Goal: Information Seeking & Learning: Learn about a topic

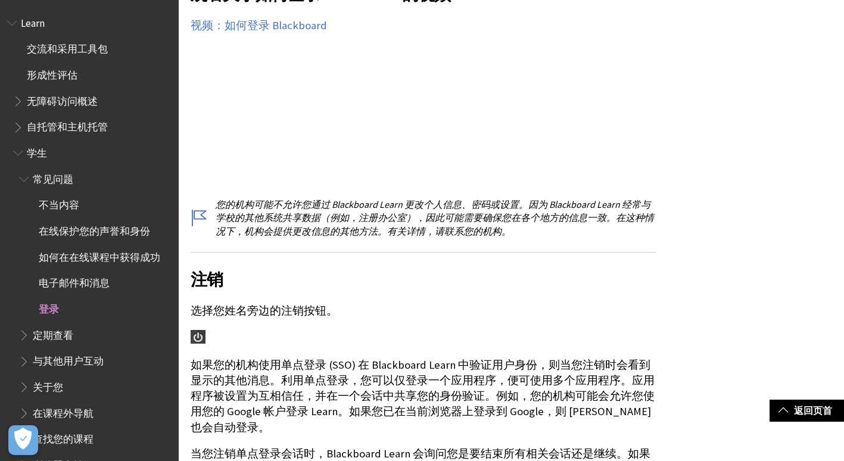
click at [30, 23] on span "Learn" at bounding box center [33, 21] width 24 height 16
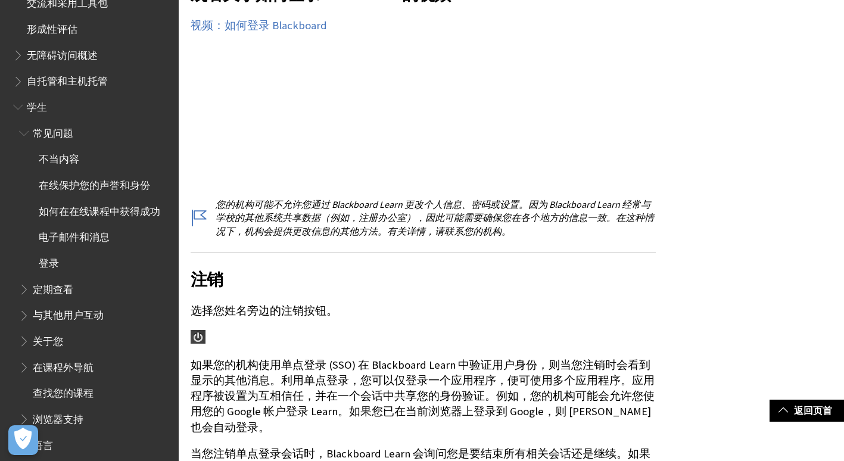
scroll to position [60, 0]
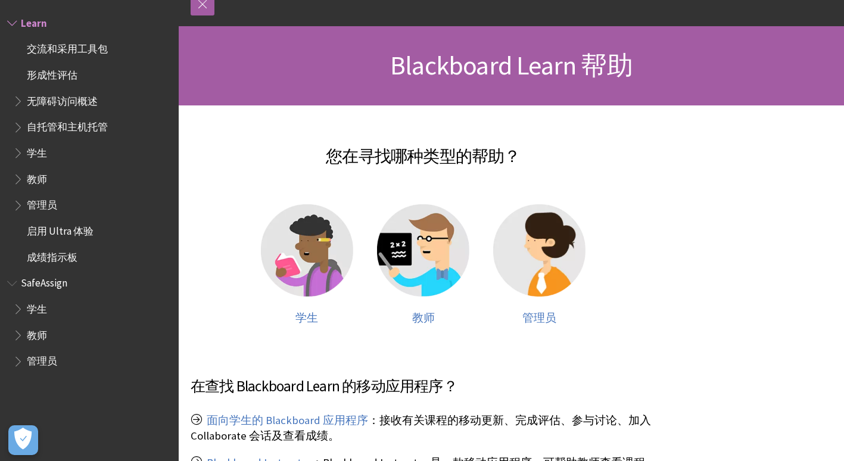
scroll to position [60, 0]
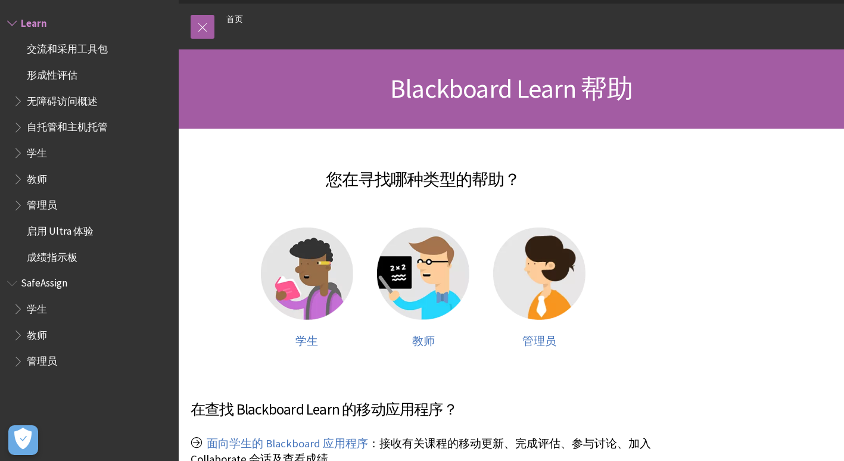
click at [39, 148] on span "学生" at bounding box center [37, 151] width 20 height 16
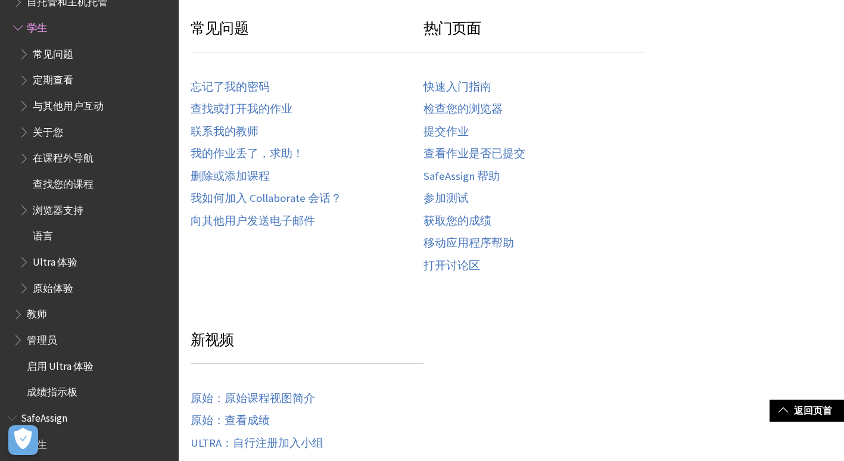
scroll to position [638, 0]
